Goal: Task Accomplishment & Management: Complete application form

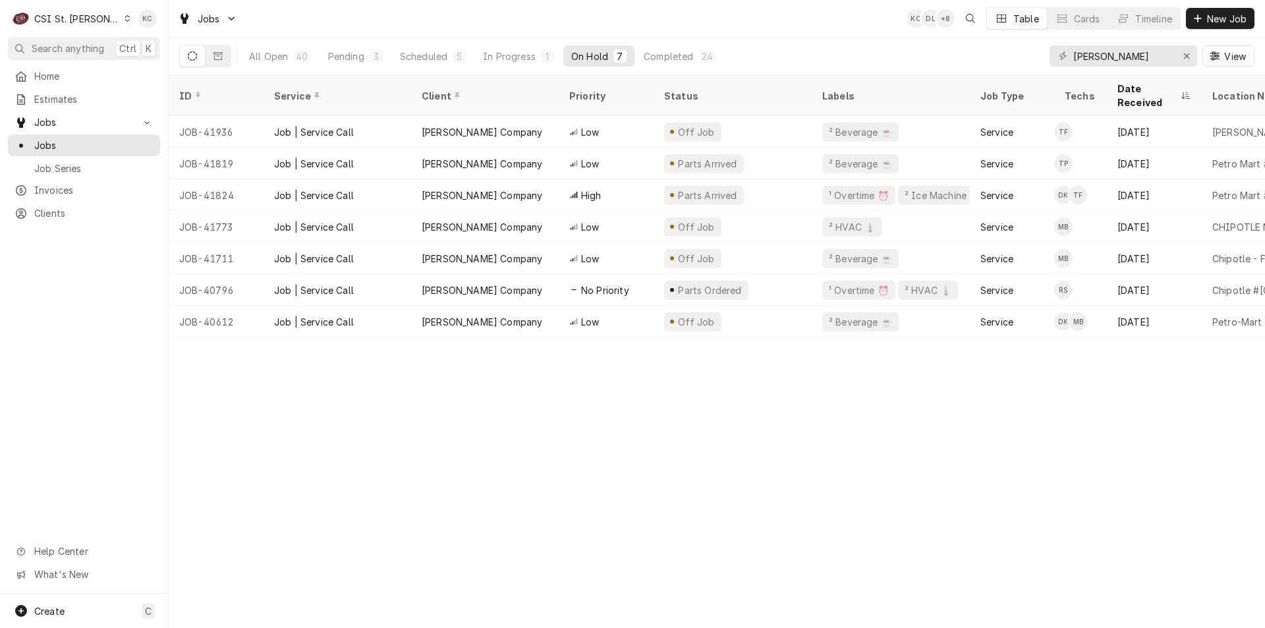
click at [1220, 18] on span "New Job" at bounding box center [1226, 19] width 45 height 14
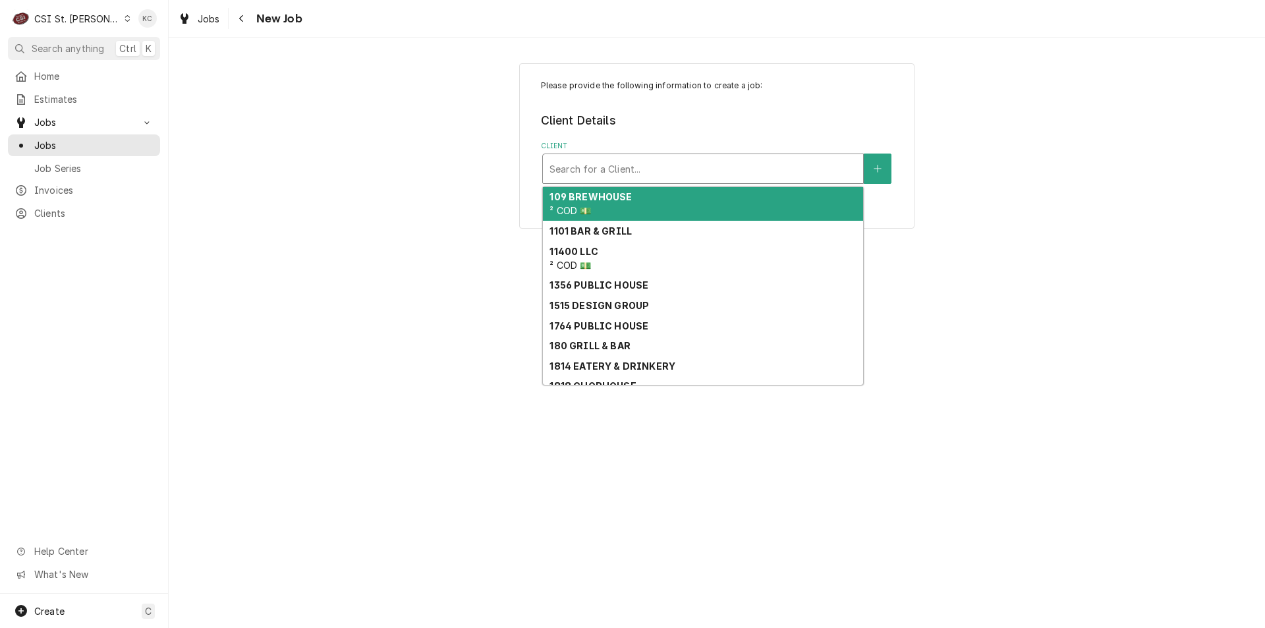
click at [717, 165] on div "Client" at bounding box center [702, 169] width 307 height 24
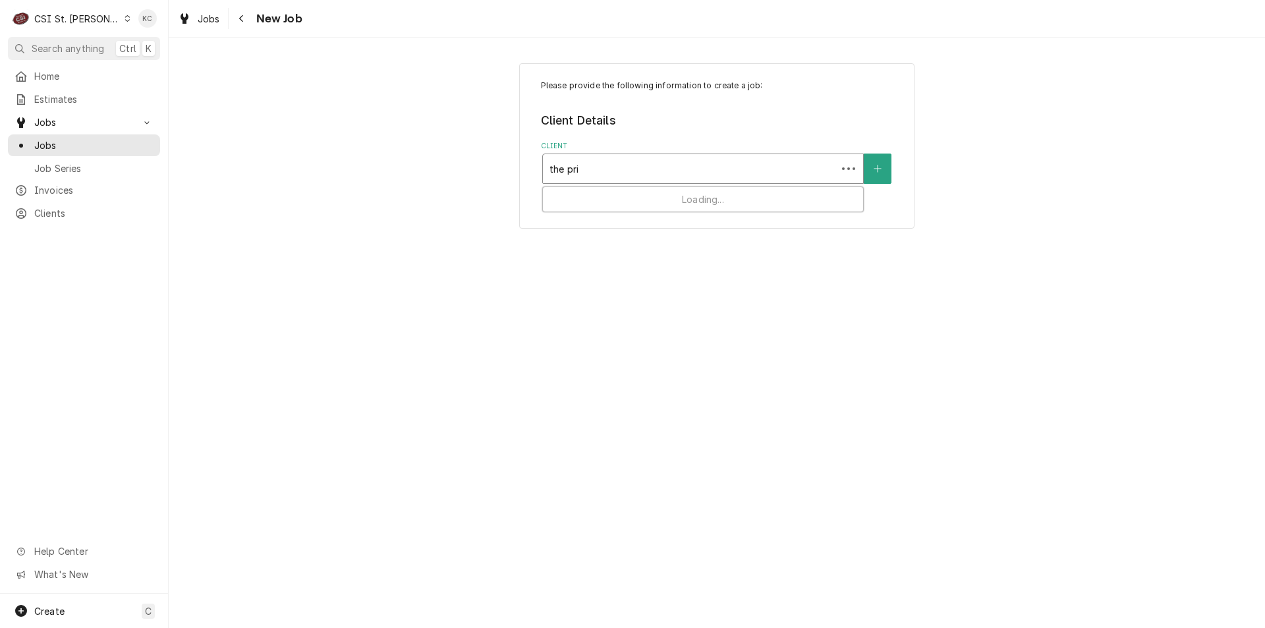
type input "the prin"
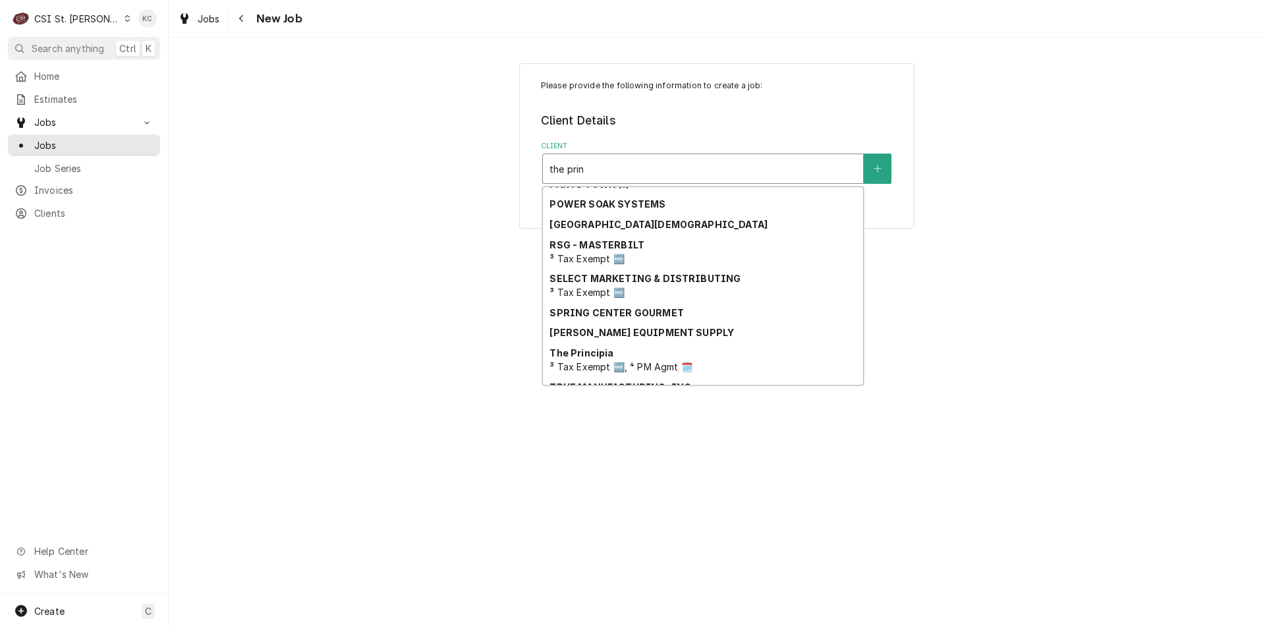
scroll to position [264, 0]
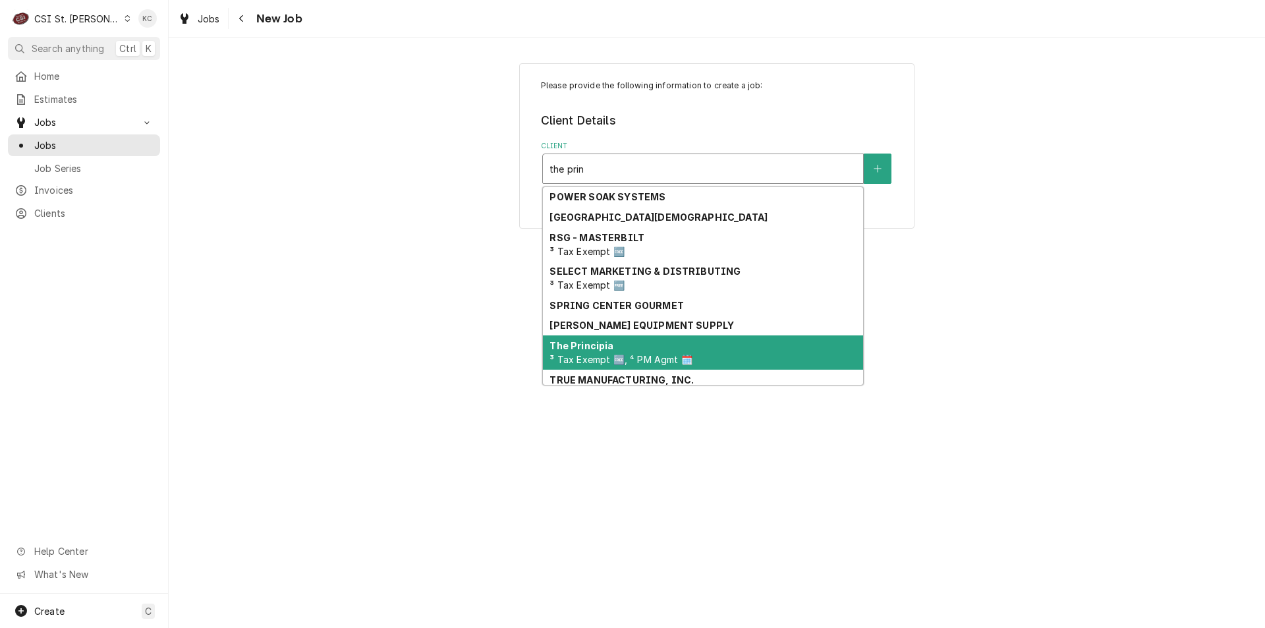
click at [702, 352] on div "The Principia ³ Tax Exempt 🆓, ⁴ PM Agmt 🗓️" at bounding box center [703, 352] width 320 height 34
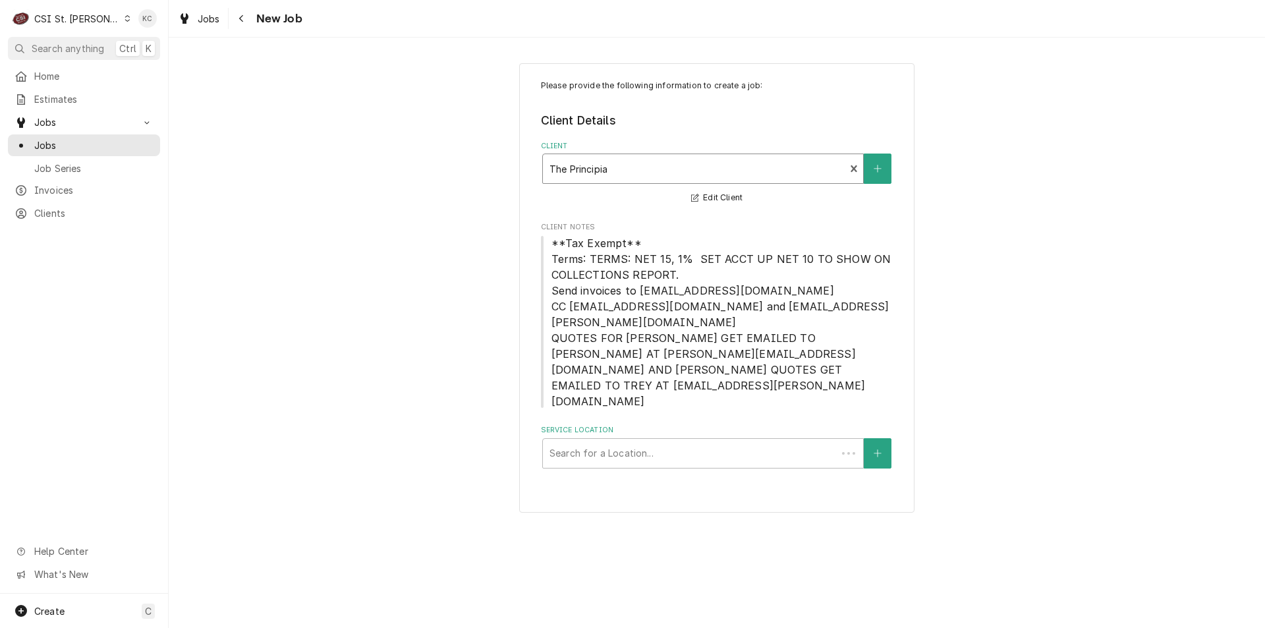
click at [1135, 263] on div "Please provide the following information to create a job: Client Details Client…" at bounding box center [717, 287] width 1096 height 473
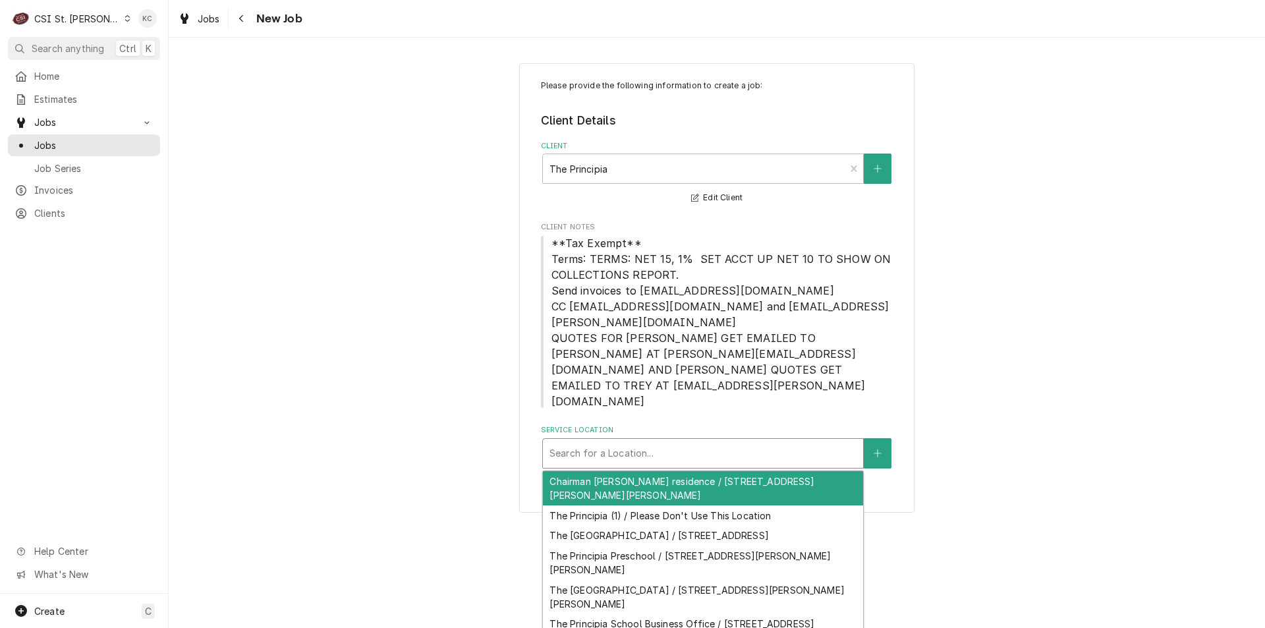
click at [713, 441] on div "Service Location" at bounding box center [702, 453] width 307 height 24
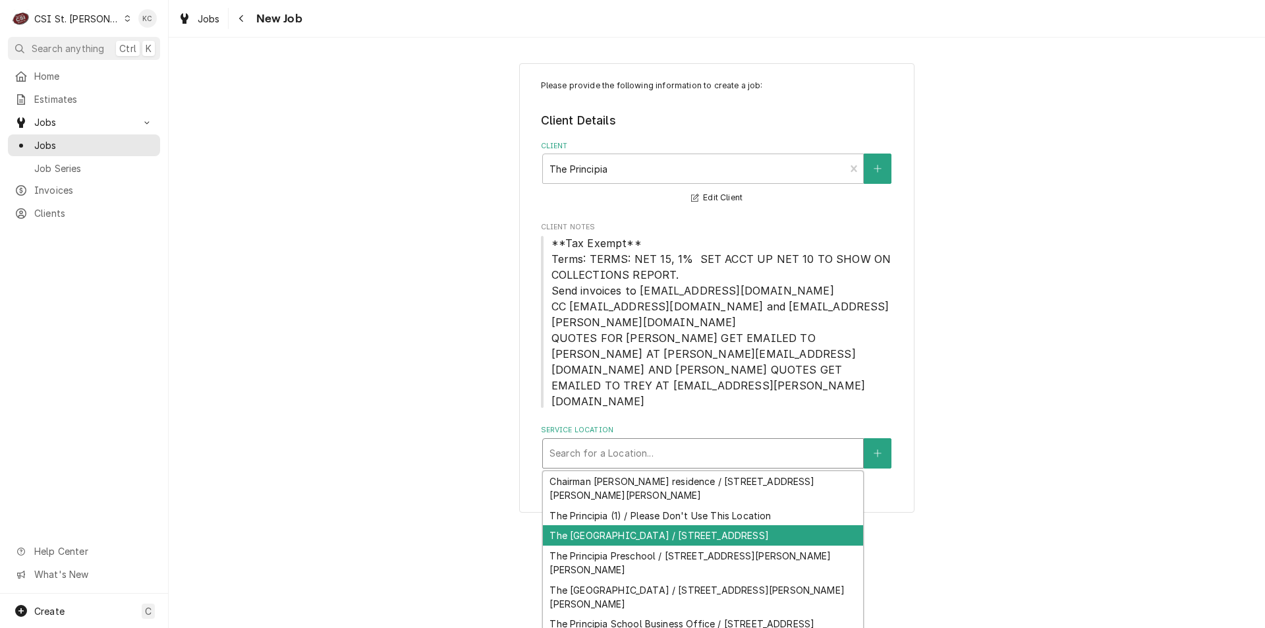
click at [721, 525] on div "The Principia College / 1 Maybeck Pl, Elsah, IL 62028" at bounding box center [703, 535] width 320 height 20
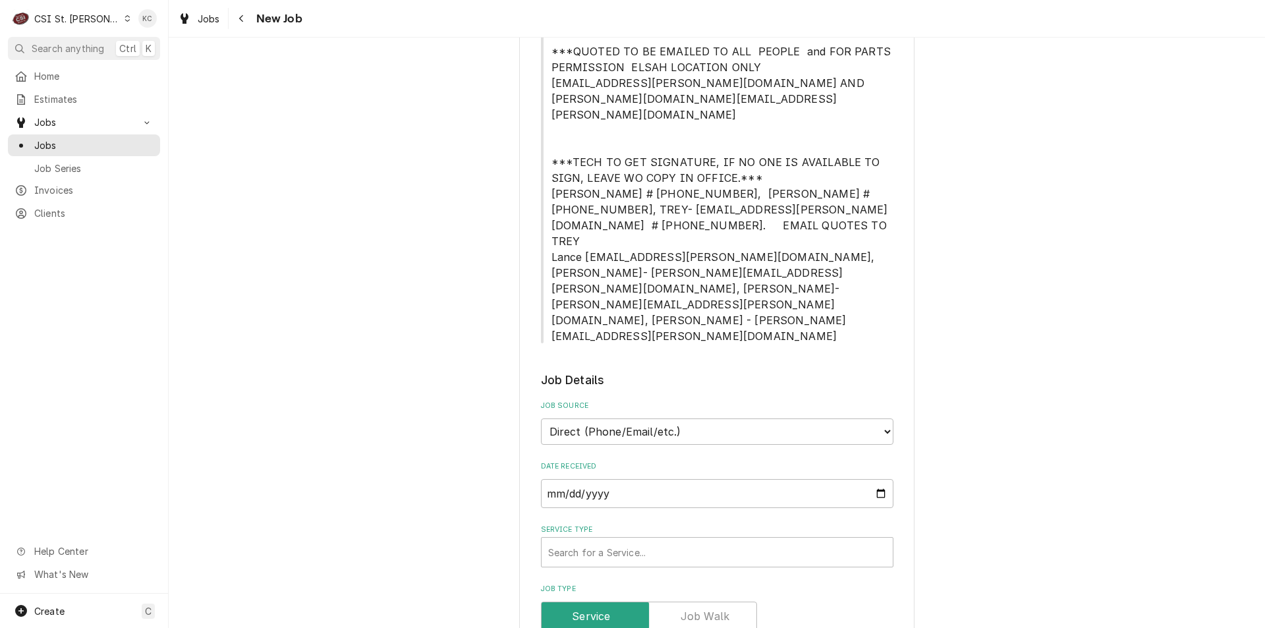
scroll to position [791, 0]
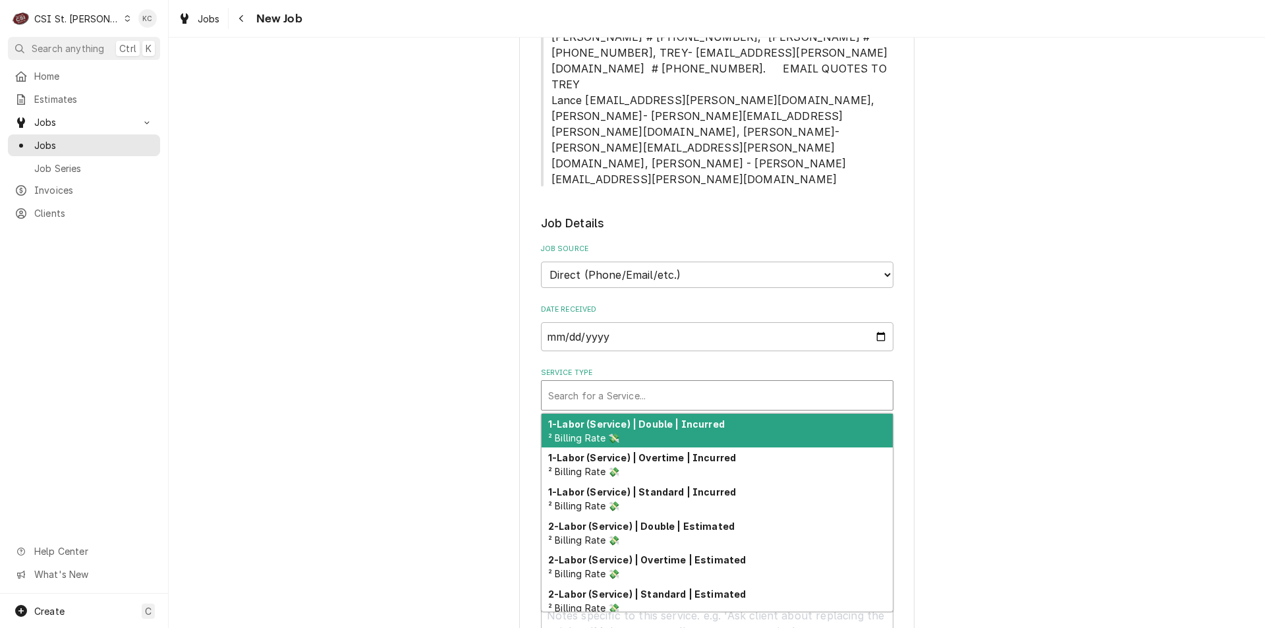
click at [615, 383] on div "Service Type" at bounding box center [717, 395] width 338 height 24
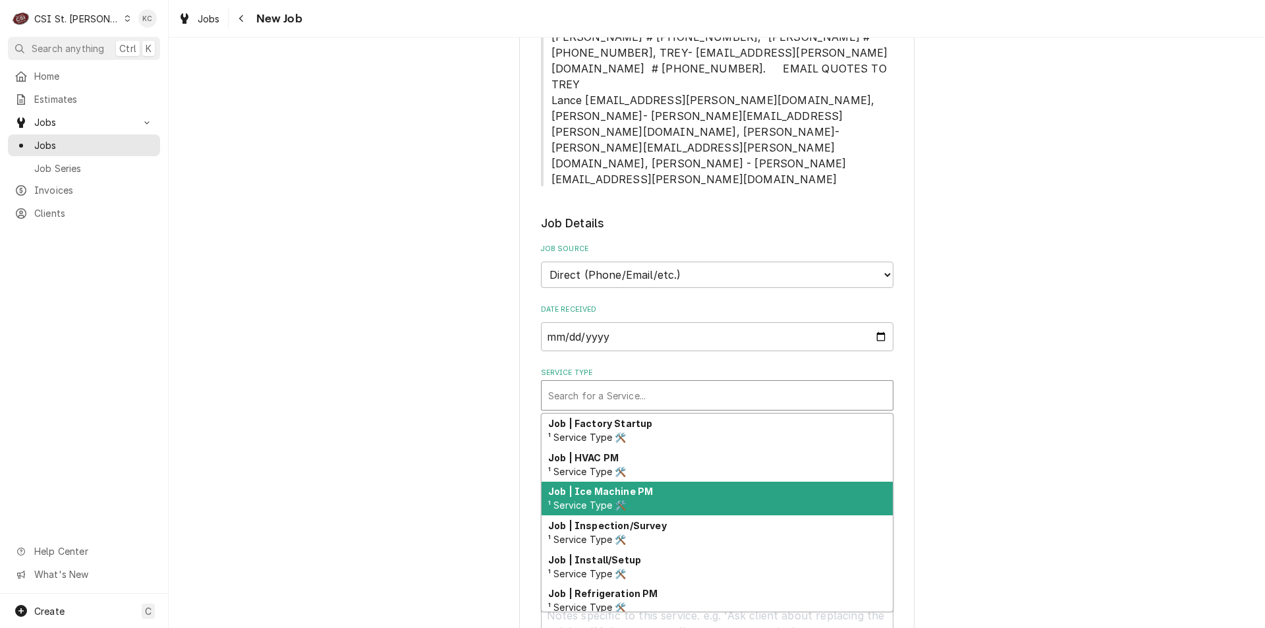
scroll to position [754, 0]
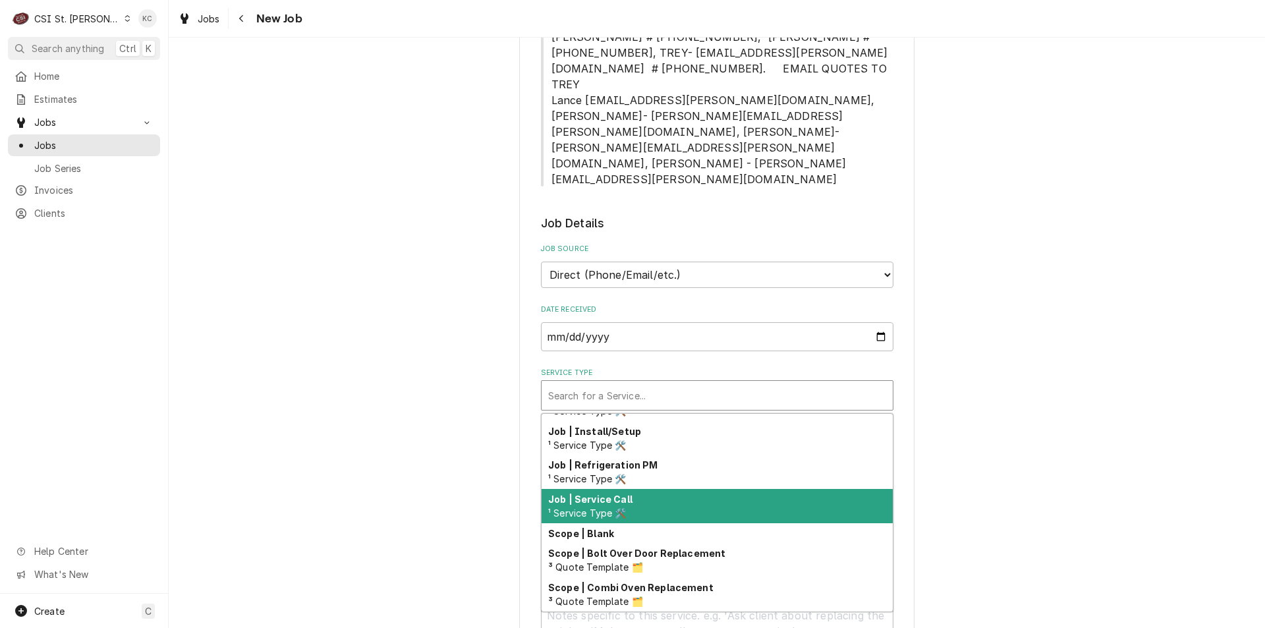
click at [634, 489] on div "Job | Service Call ¹ Service Type 🛠️" at bounding box center [716, 506] width 351 height 34
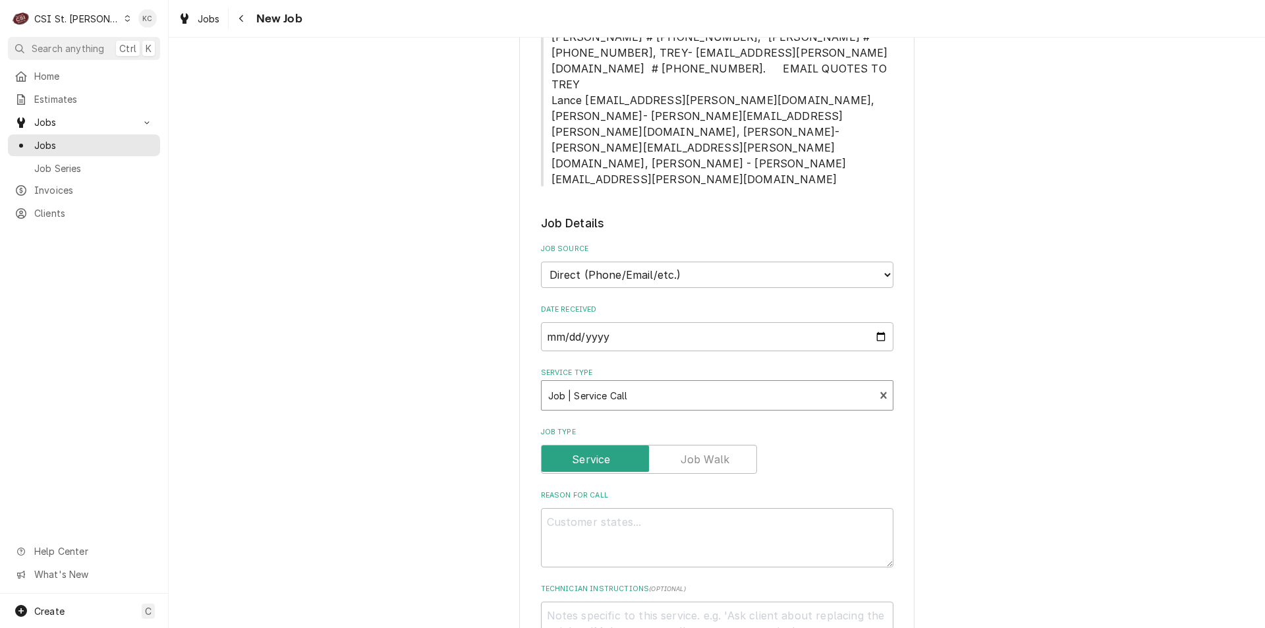
click at [991, 363] on div "Please provide the following information to create a job: Client Details Client…" at bounding box center [717, 284] width 1096 height 2047
click at [646, 508] on textarea "Reason For Call" at bounding box center [717, 537] width 352 height 59
click at [574, 508] on textarea "Reason For Call" at bounding box center [717, 537] width 352 height 59
paste textarea "1. Seal coming off the top combi oven (seal was just put on by CSI) 2. Consiste…"
type textarea "x"
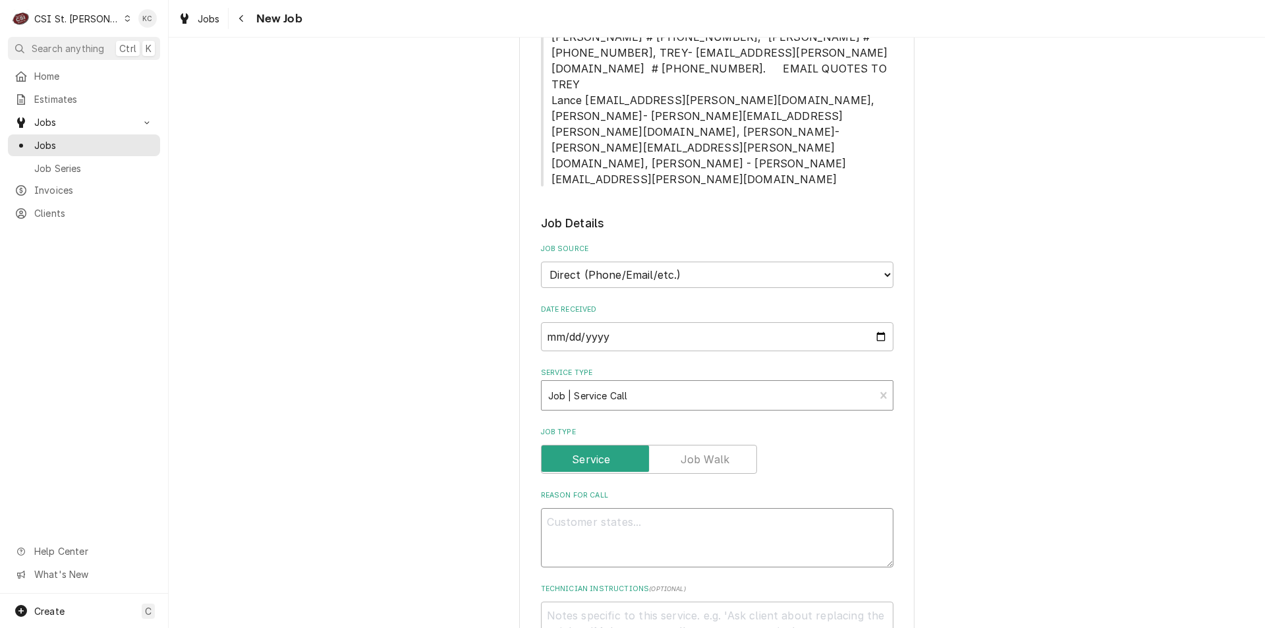
type textarea "1. Seal coming off the top combi oven (seal was just put on by CSI) 2. Consiste…"
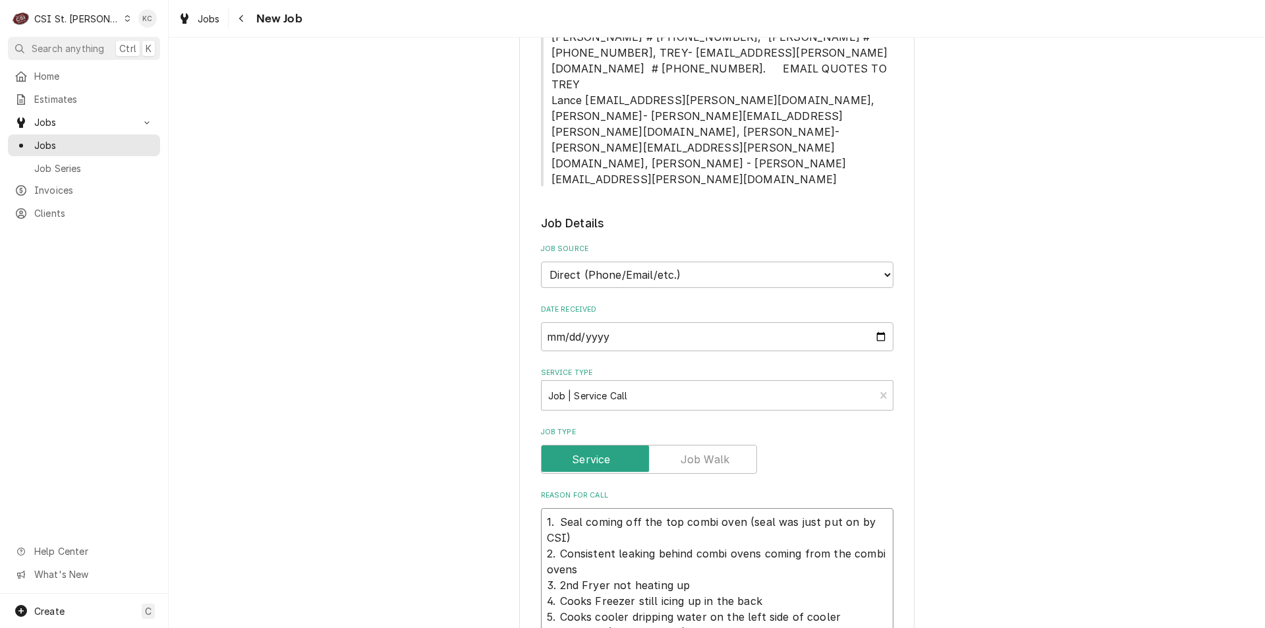
type textarea "x"
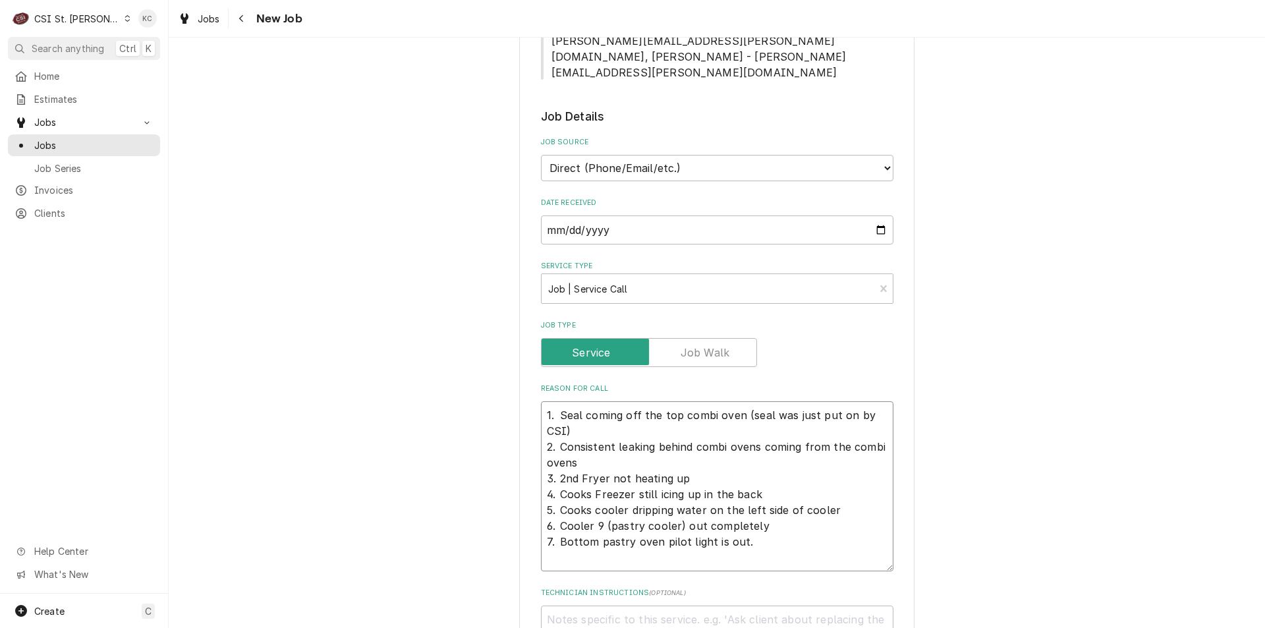
scroll to position [922, 0]
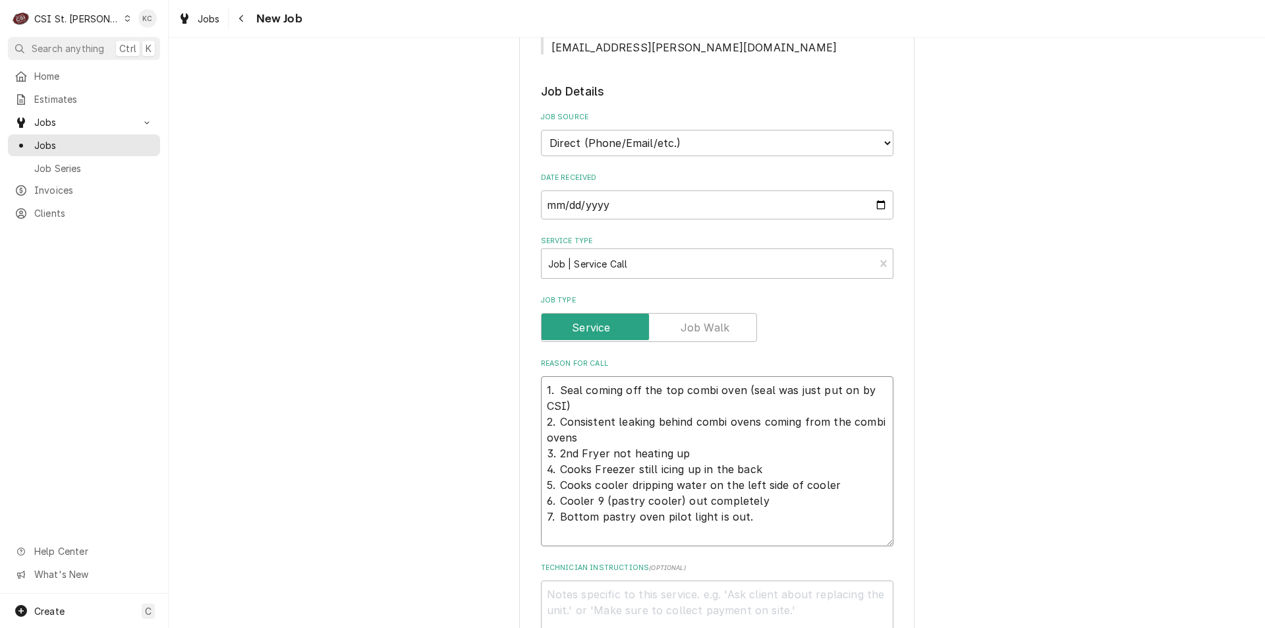
type textarea "1. Seal coming off the top combi oven (seal was just put on by CSI) 2. Consiste…"
click at [576, 580] on textarea "Technician Instructions ( optional )" at bounding box center [717, 609] width 352 height 59
type textarea "x"
type textarea "T"
type textarea "x"
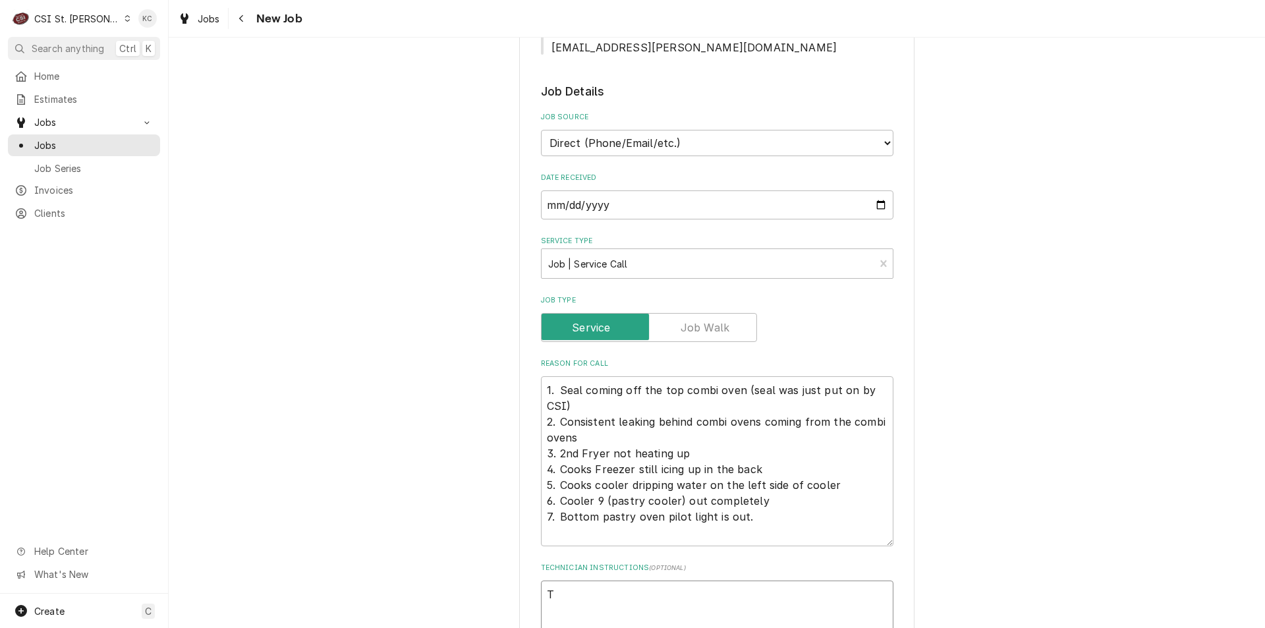
type textarea "Tr"
type textarea "x"
type textarea "Tre"
type textarea "x"
type textarea "Trey"
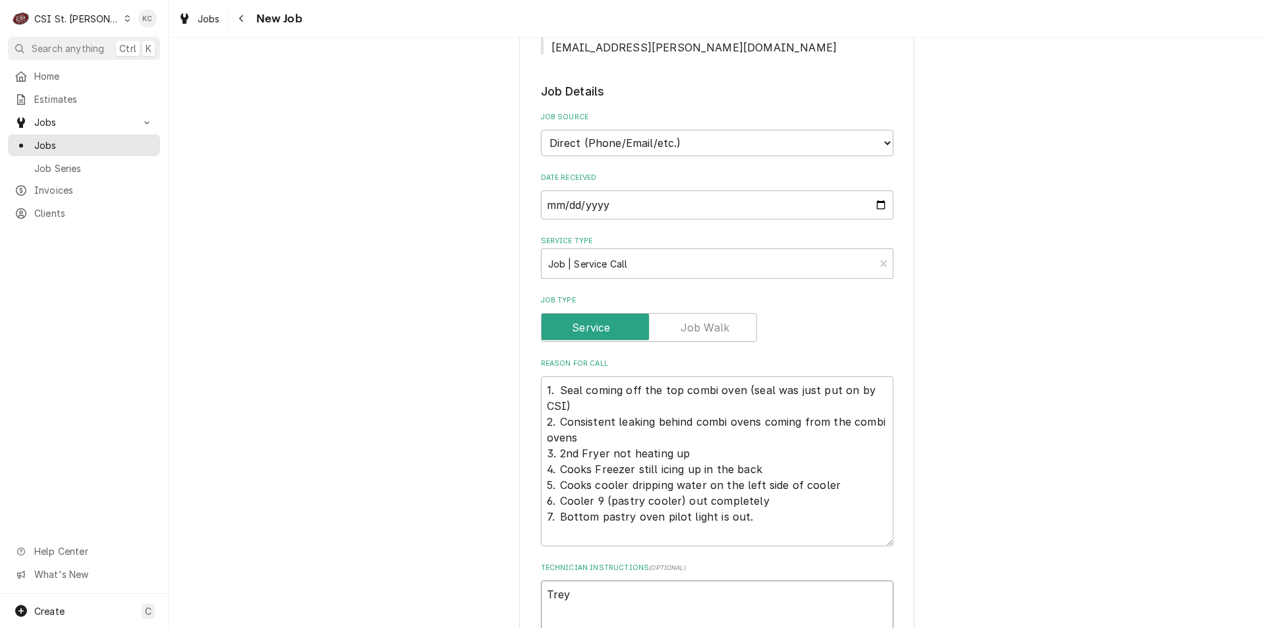
type textarea "x"
type textarea "Trey"
type textarea "x"
type textarea "Trey -"
type textarea "x"
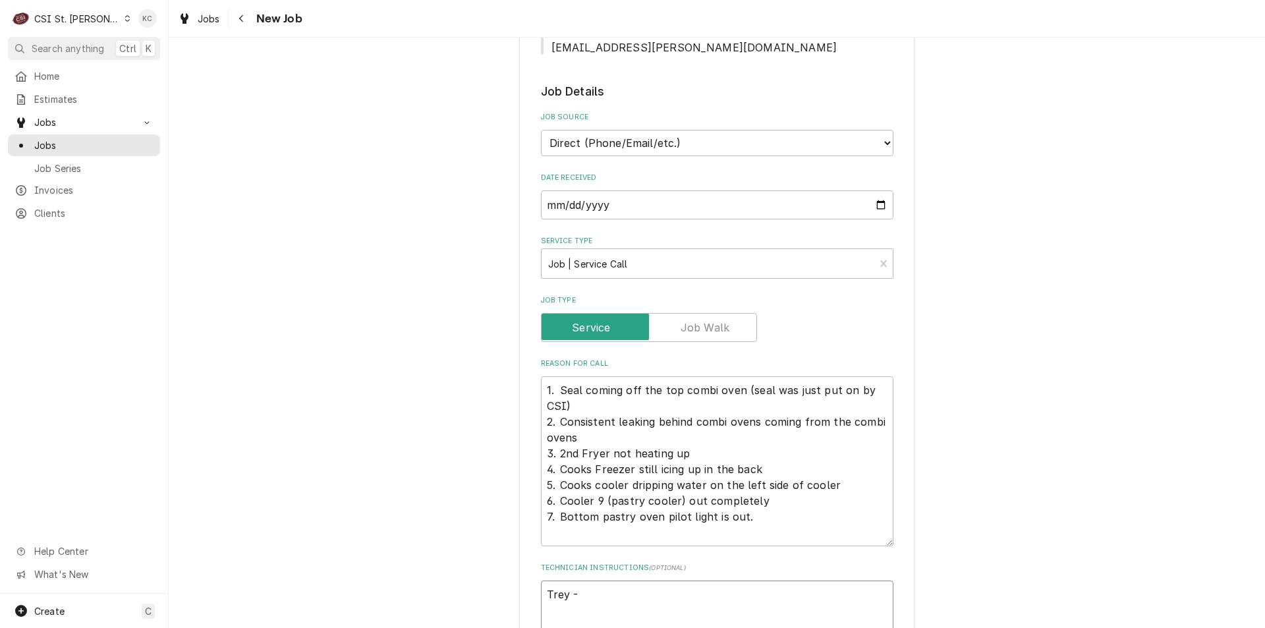
type textarea "Trey -"
type textarea "x"
type textarea "Trey - 6"
type textarea "x"
type textarea "Trey - 61"
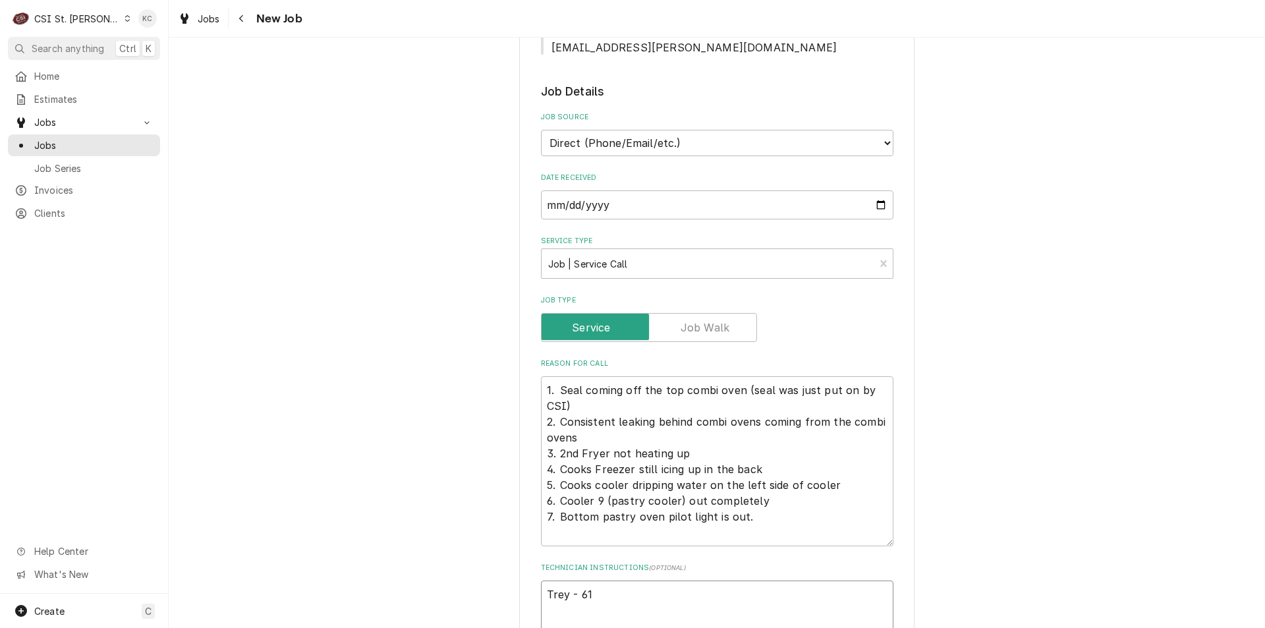
type textarea "x"
type textarea "Trey - 618"
type textarea "x"
type textarea "Trey - 618"
type textarea "x"
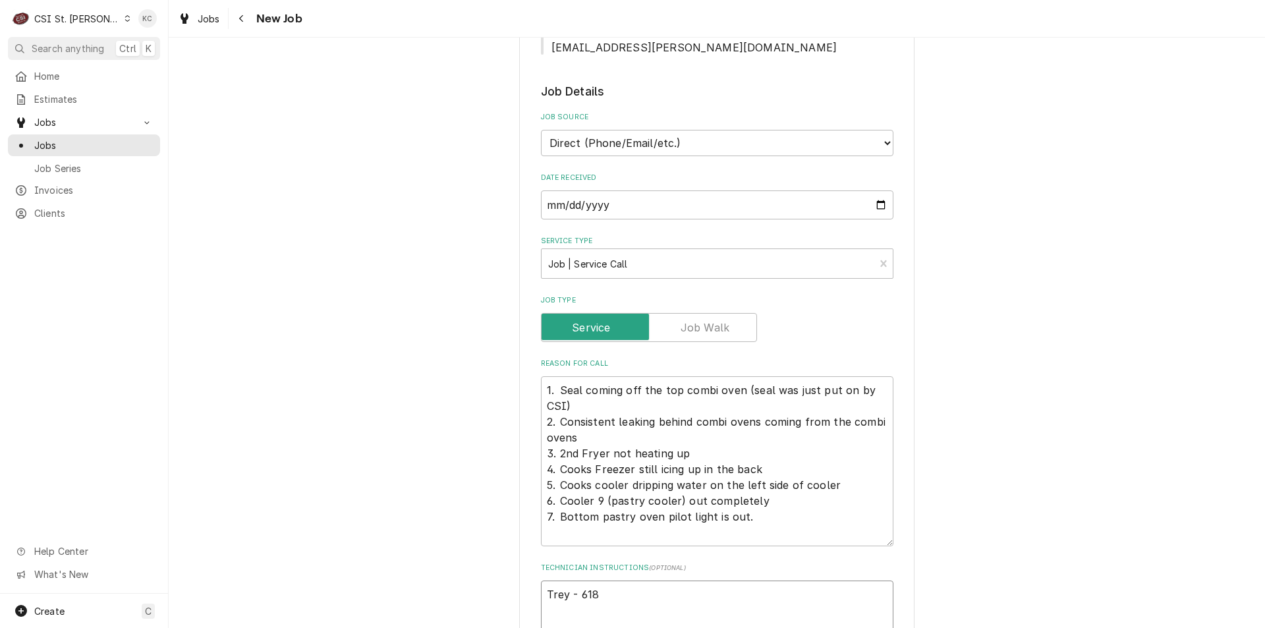
type textarea "Trey - 618 3"
type textarea "x"
type textarea "Trey - 618 37"
type textarea "x"
type textarea "Trey - 618 374"
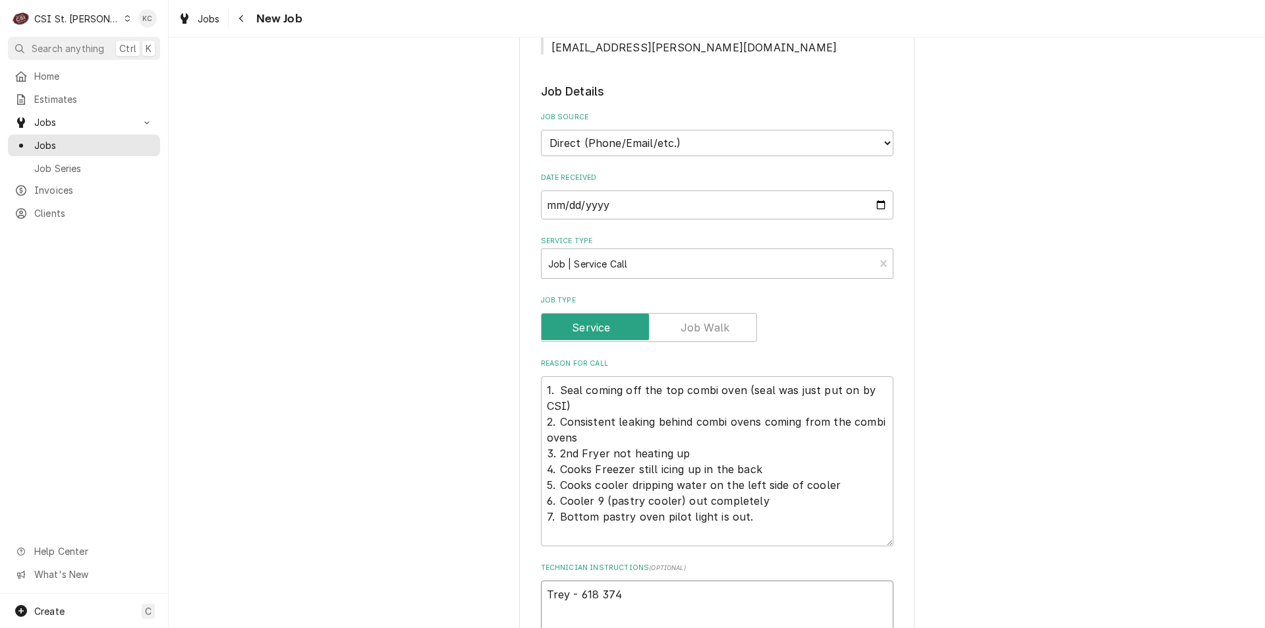
type textarea "x"
type textarea "Trey - 618 374-"
type textarea "x"
type textarea "Trey - 618 374-5"
type textarea "x"
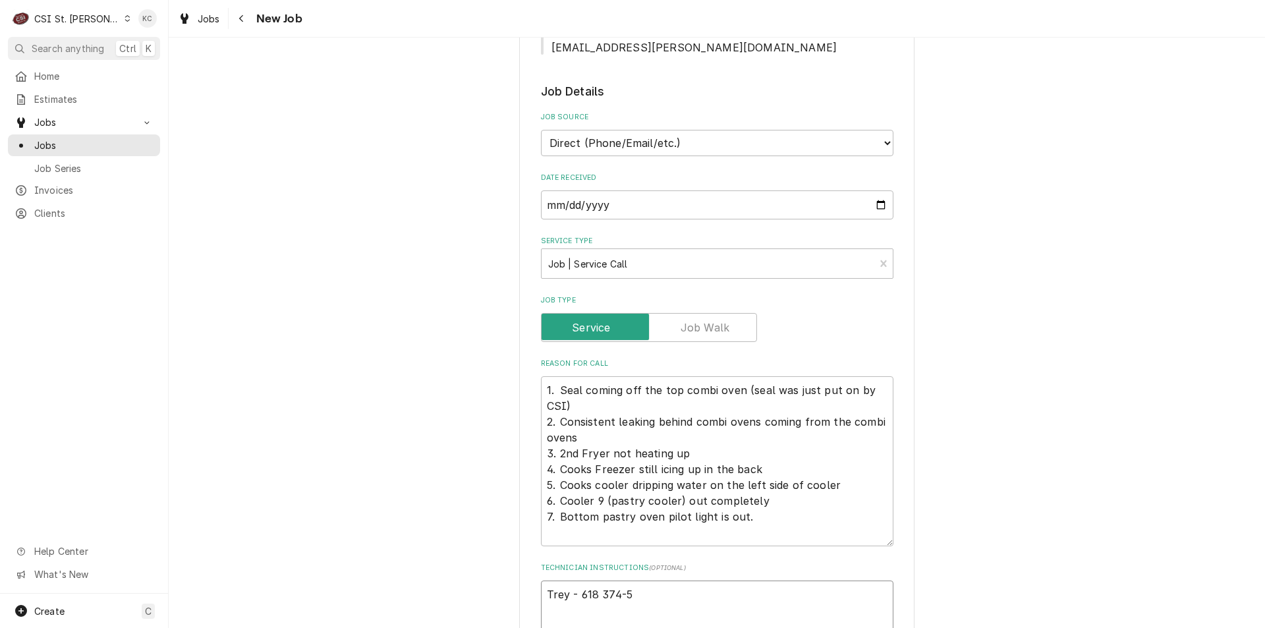
type textarea "Trey - 618 374-50"
type textarea "x"
type textarea "Trey - 618 374-505"
type textarea "x"
type textarea "Trey - 618 374-5057"
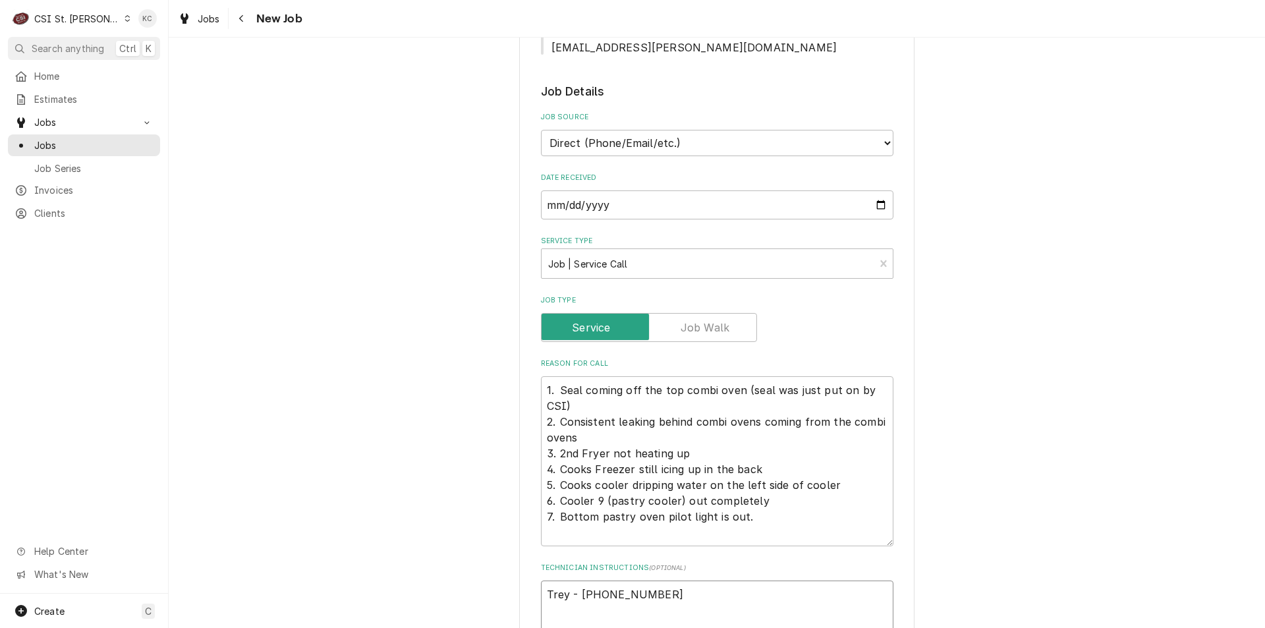
type textarea "x"
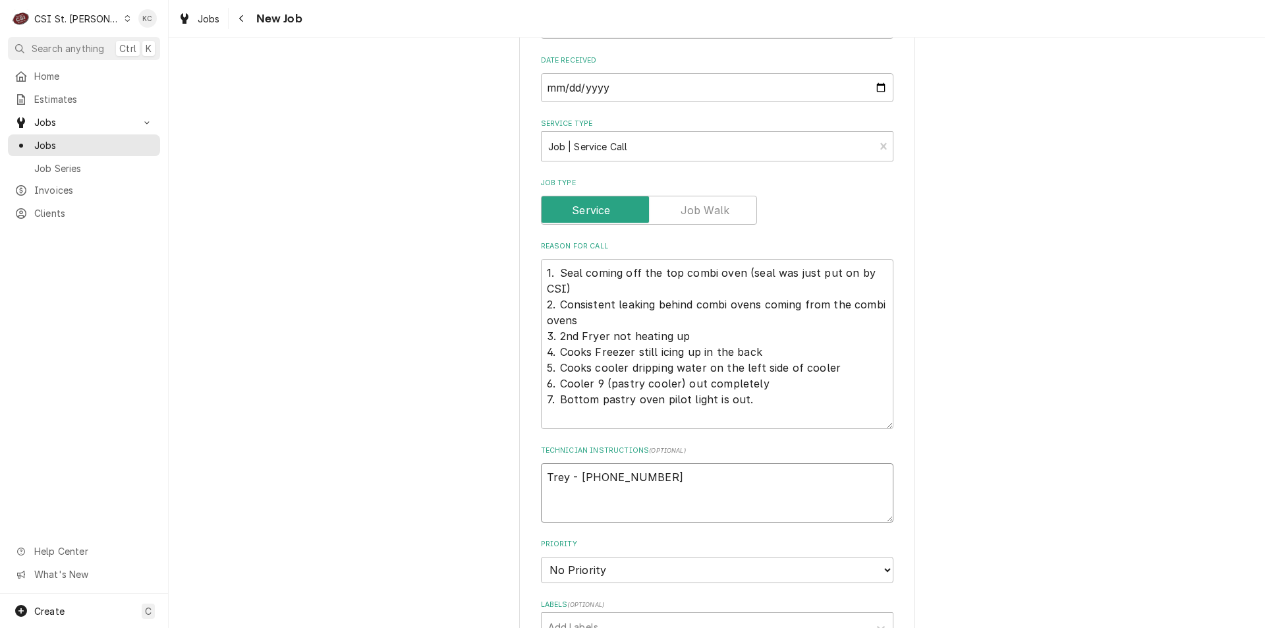
scroll to position [1054, 0]
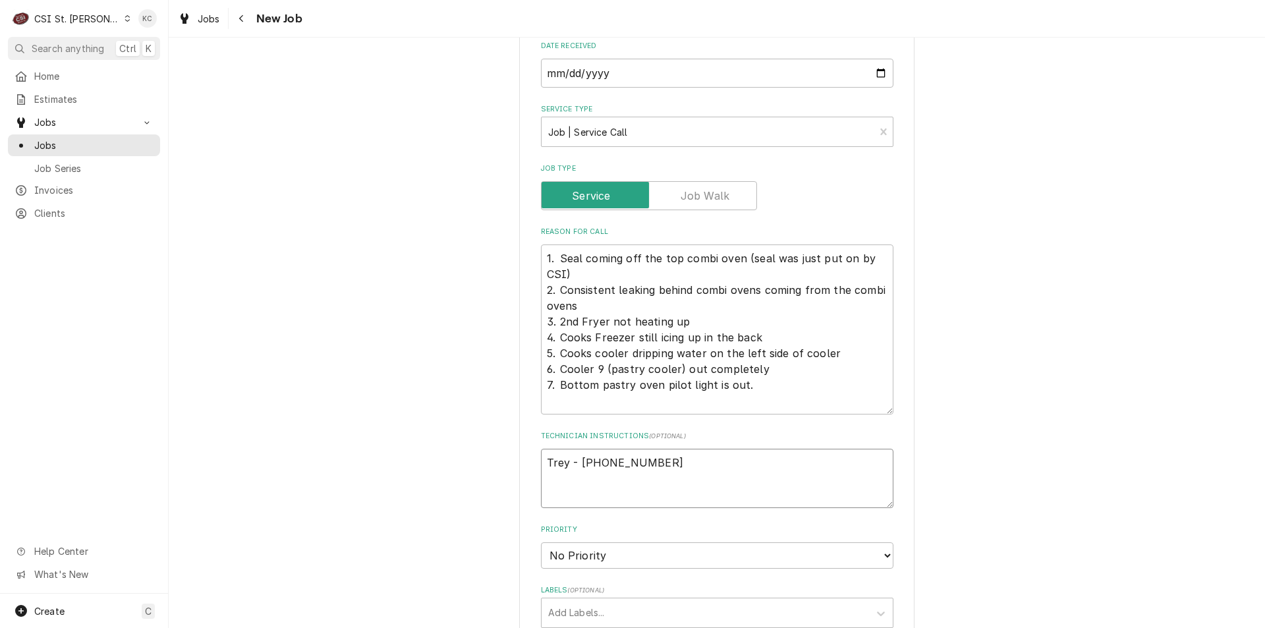
type textarea "Trey - 618 374-5057"
drag, startPoint x: 627, startPoint y: 448, endPoint x: 623, endPoint y: 457, distance: 9.4
click at [627, 542] on select "No Priority Urgent High Medium Low" at bounding box center [717, 555] width 352 height 26
select select "4"
click at [541, 542] on select "No Priority Urgent High Medium Low" at bounding box center [717, 555] width 352 height 26
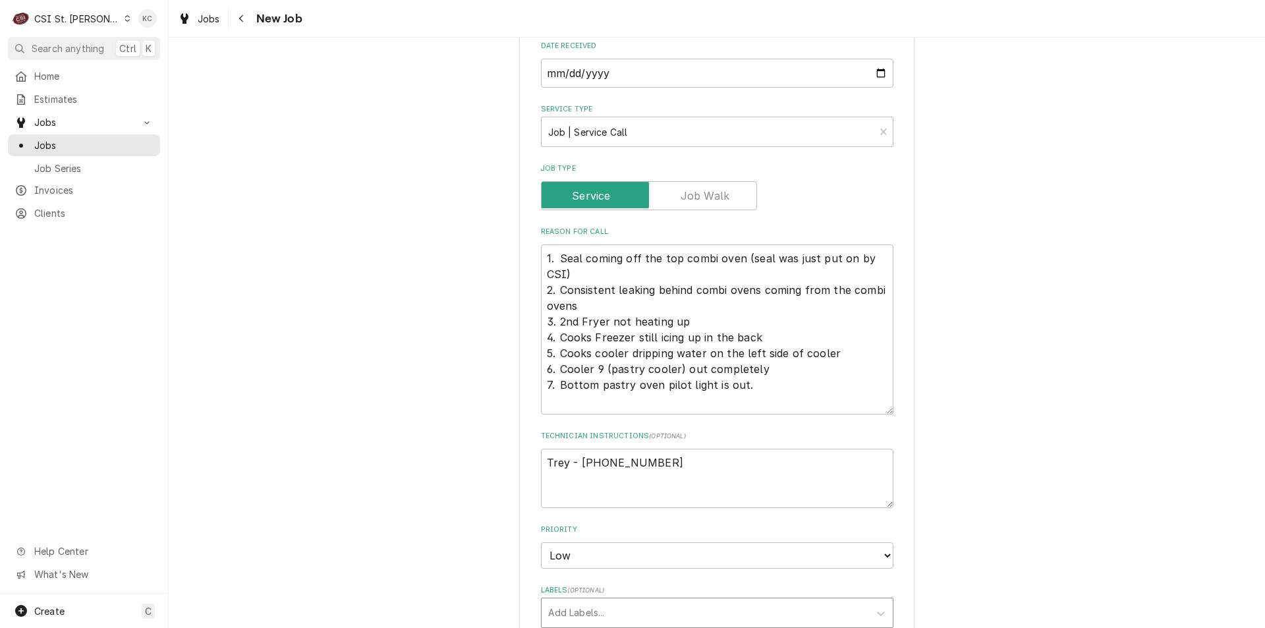
click at [594, 601] on div "Labels" at bounding box center [705, 613] width 314 height 24
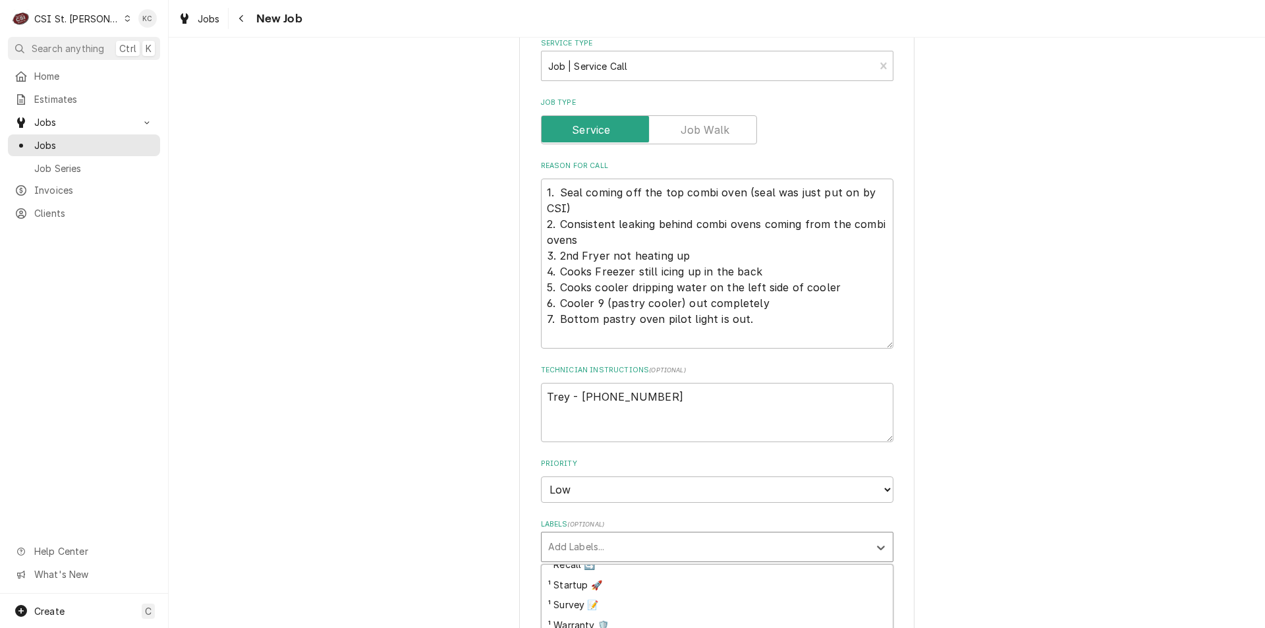
scroll to position [198, 0]
click at [606, 609] on div "² Cooking 🔥" at bounding box center [716, 619] width 351 height 20
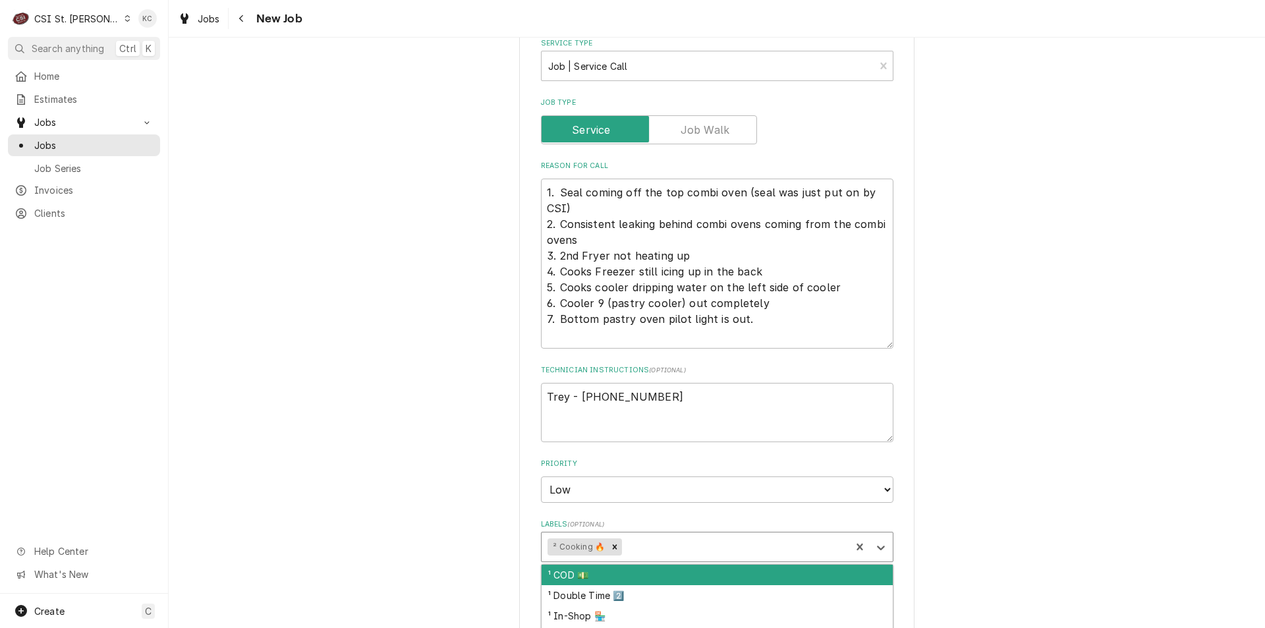
click at [625, 535] on div "Labels" at bounding box center [735, 547] width 220 height 24
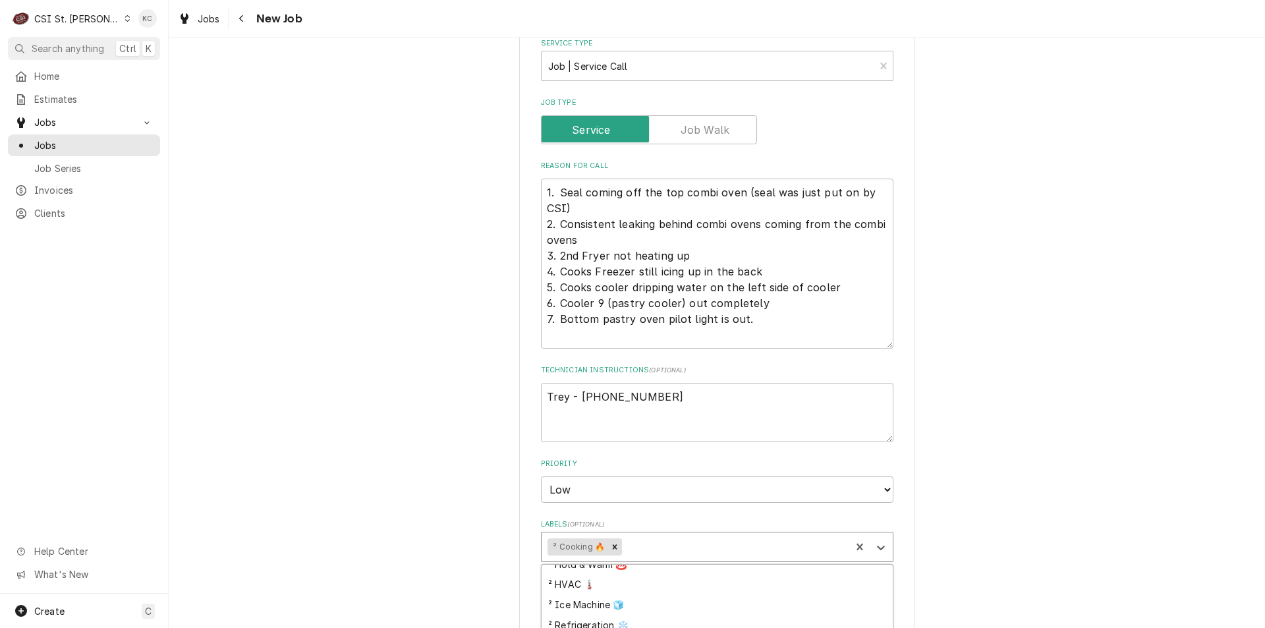
scroll to position [329, 0]
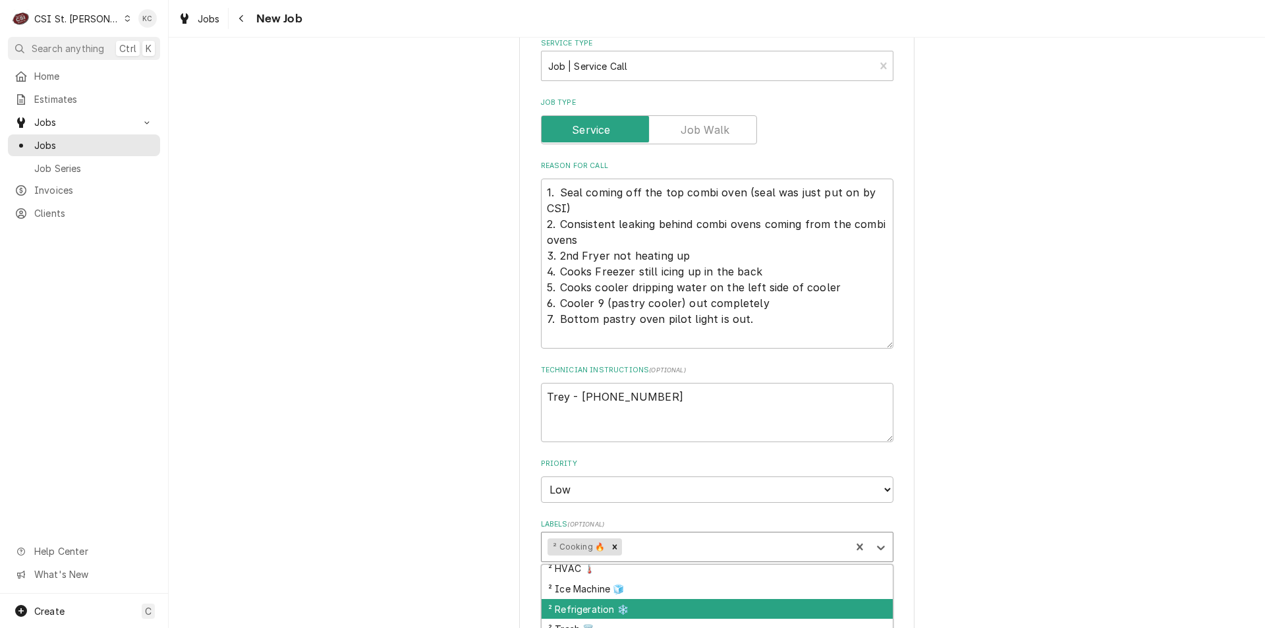
click at [623, 599] on div "² Refrigeration ❄️" at bounding box center [716, 609] width 351 height 20
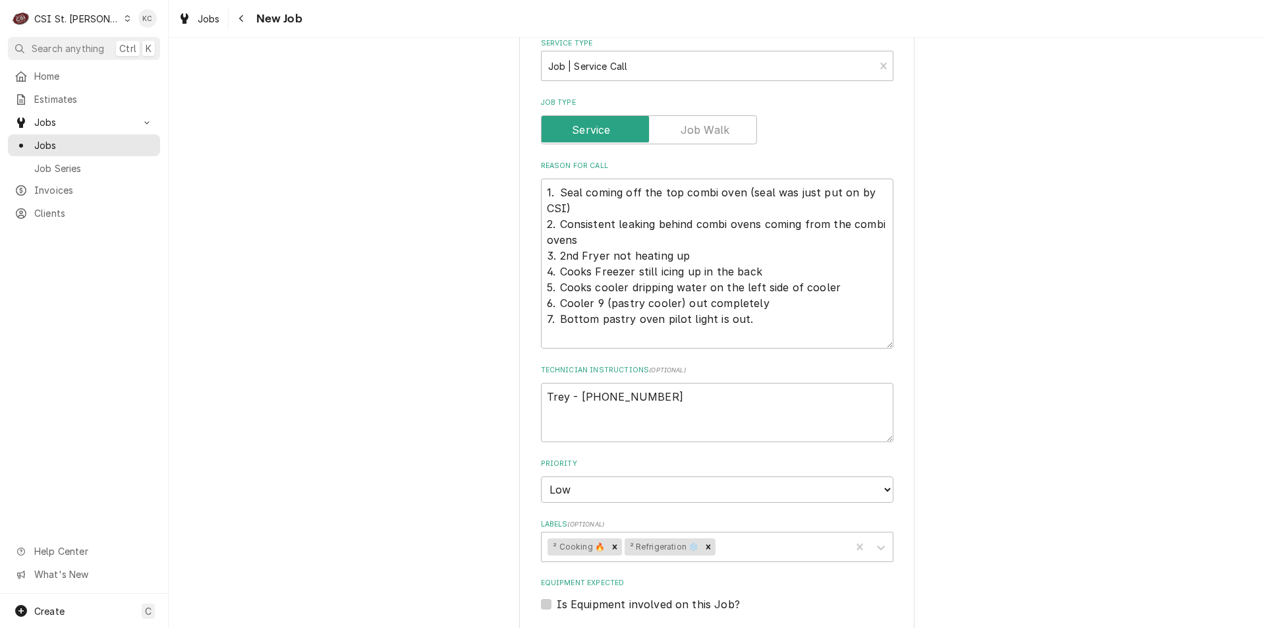
click at [1016, 494] on div "Please provide the following information to create a job: Client Details Client…" at bounding box center [717, 90] width 1096 height 2318
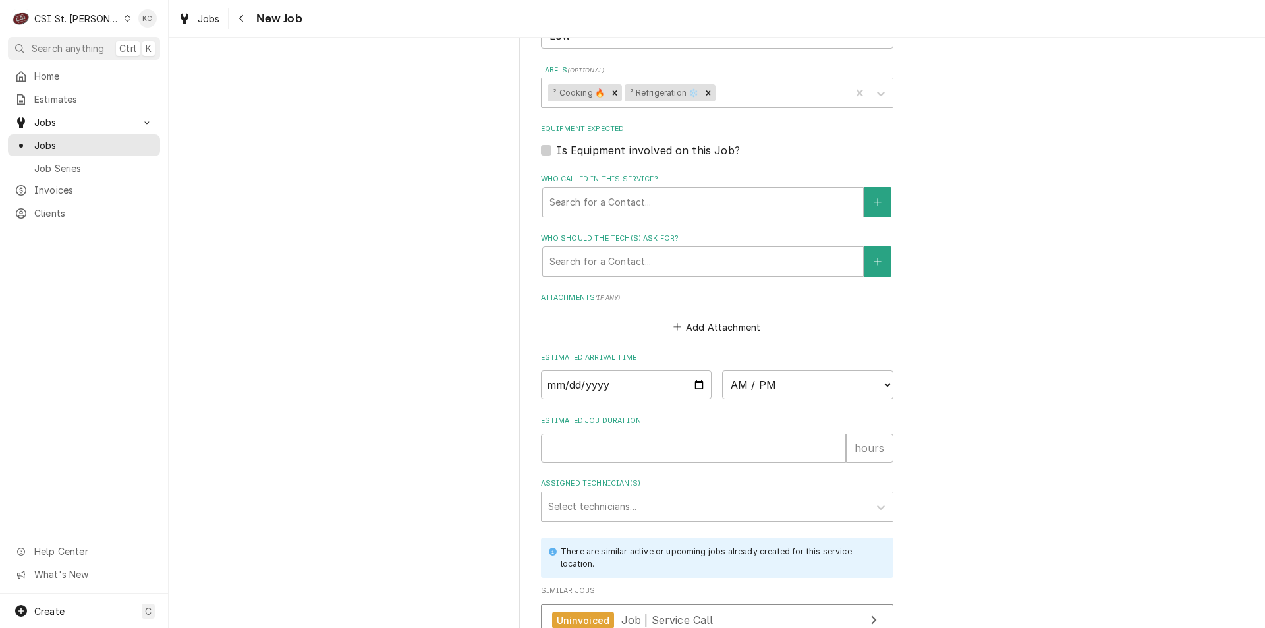
scroll to position [1630, 0]
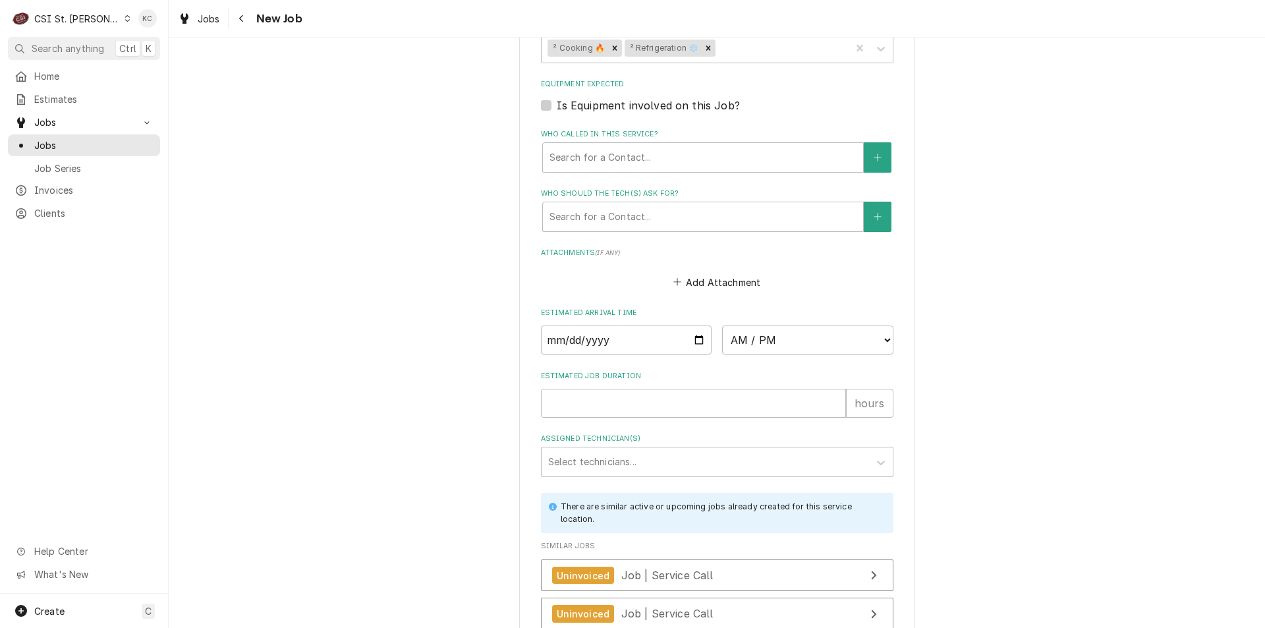
type textarea "x"
